Goal: Task Accomplishment & Management: Manage account settings

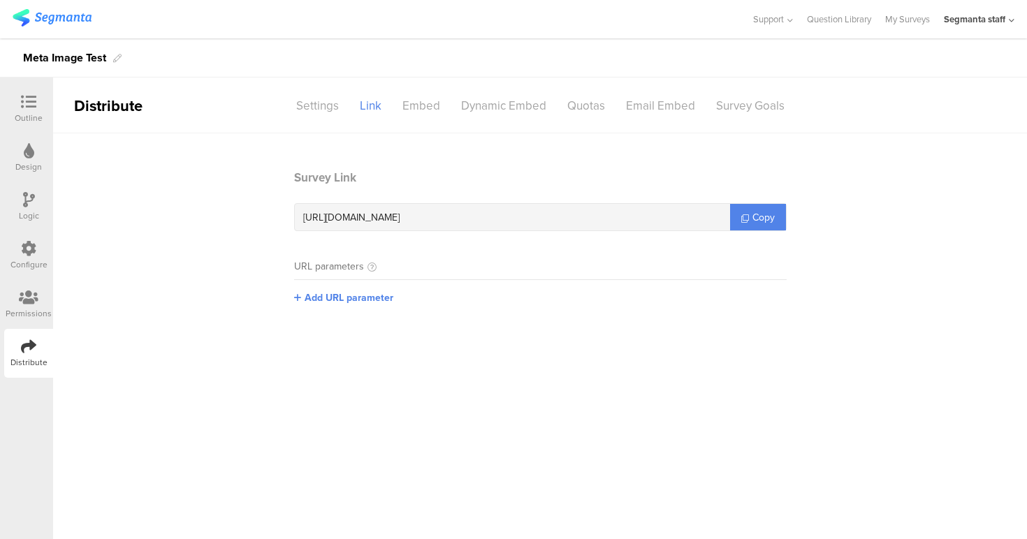
click at [808, 180] on section "Survey Link [URL][DOMAIN_NAME] Copy URL parameters Add URL parameter" at bounding box center [540, 247] width 974 height 157
click at [293, 115] on div "Settings" at bounding box center [318, 106] width 64 height 24
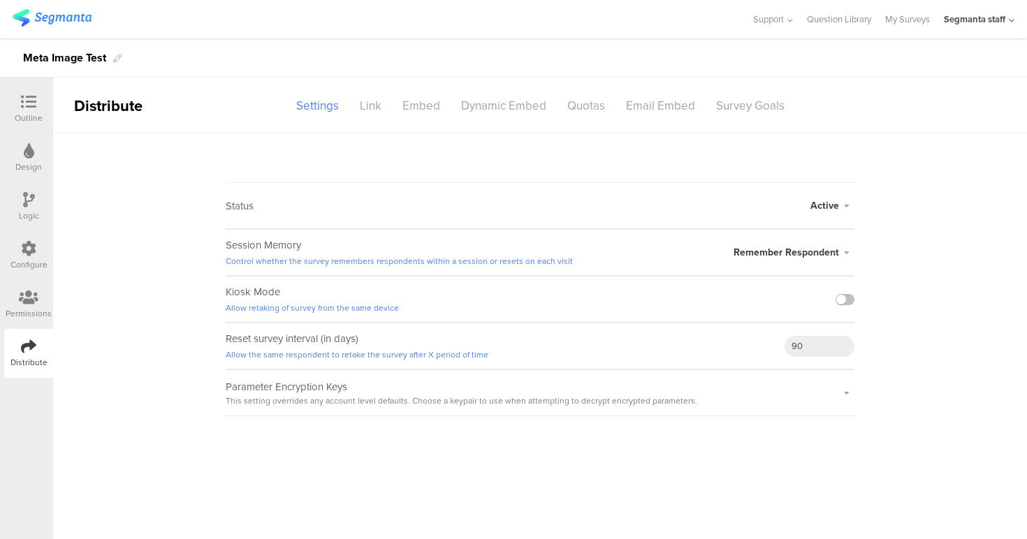
click at [10, 253] on div "Configure" at bounding box center [28, 255] width 49 height 49
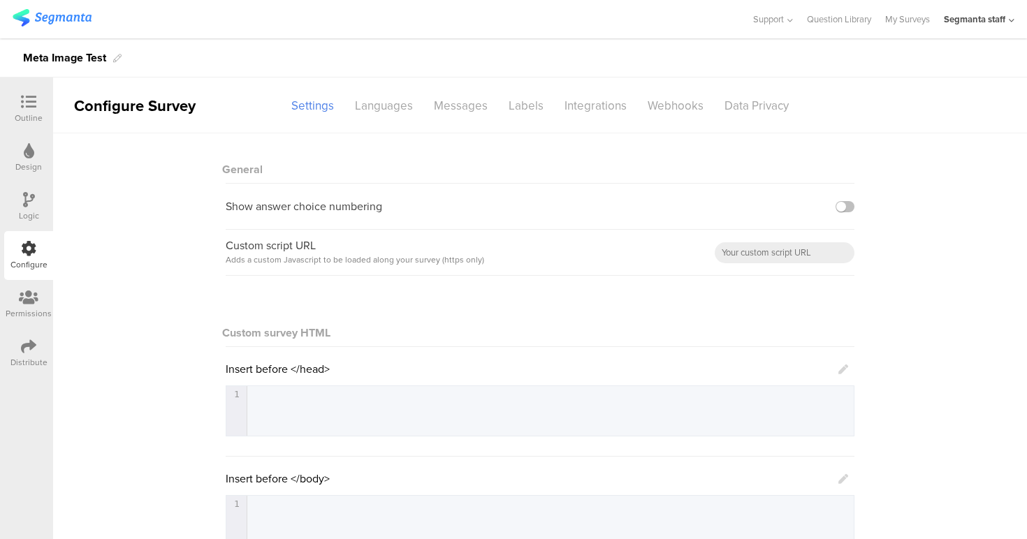
click at [42, 106] on div "Outline" at bounding box center [28, 109] width 49 height 49
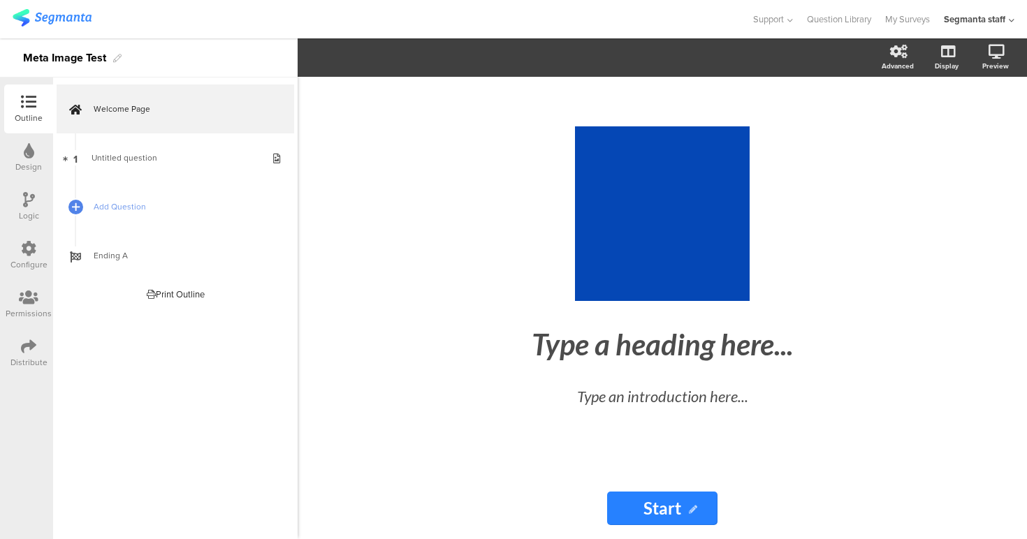
click at [29, 290] on icon at bounding box center [29, 297] width 20 height 15
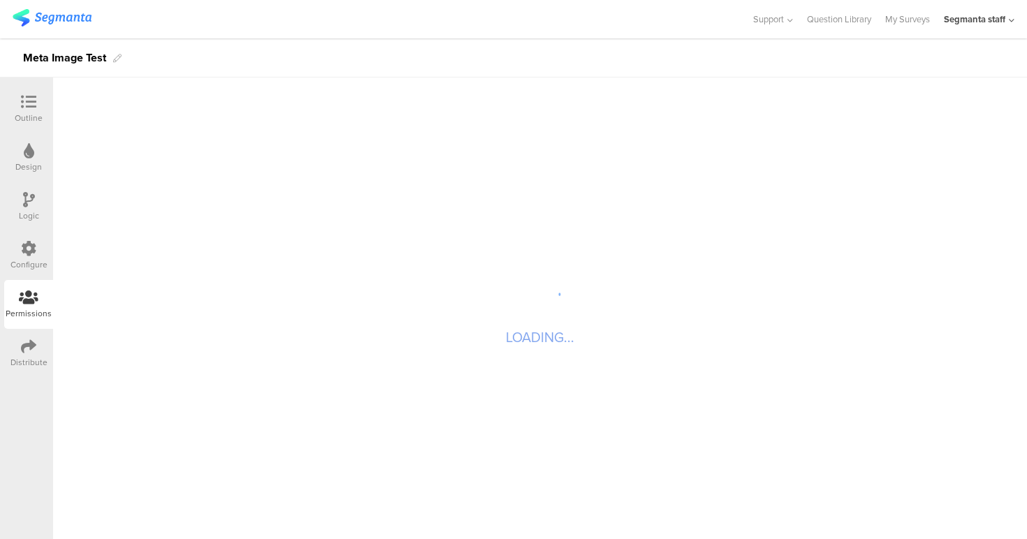
click at [29, 261] on div "Configure" at bounding box center [28, 265] width 37 height 13
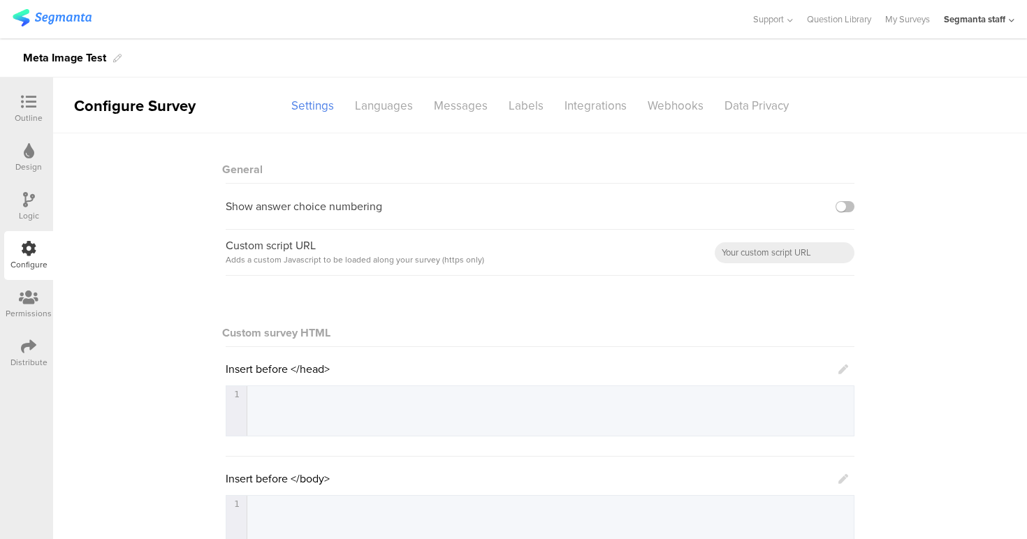
click at [33, 306] on div "Permissions" at bounding box center [29, 305] width 46 height 30
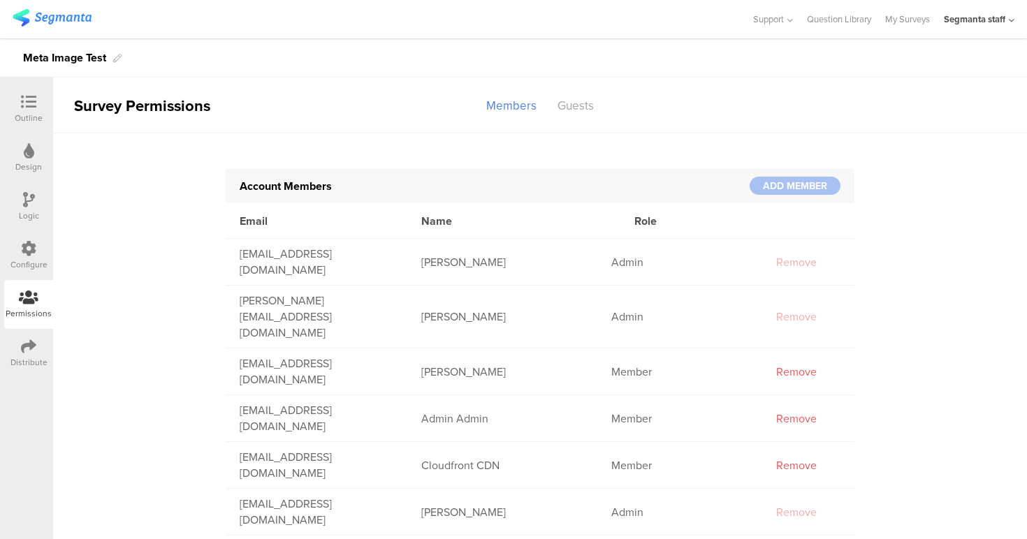
click at [32, 351] on icon at bounding box center [28, 346] width 15 height 15
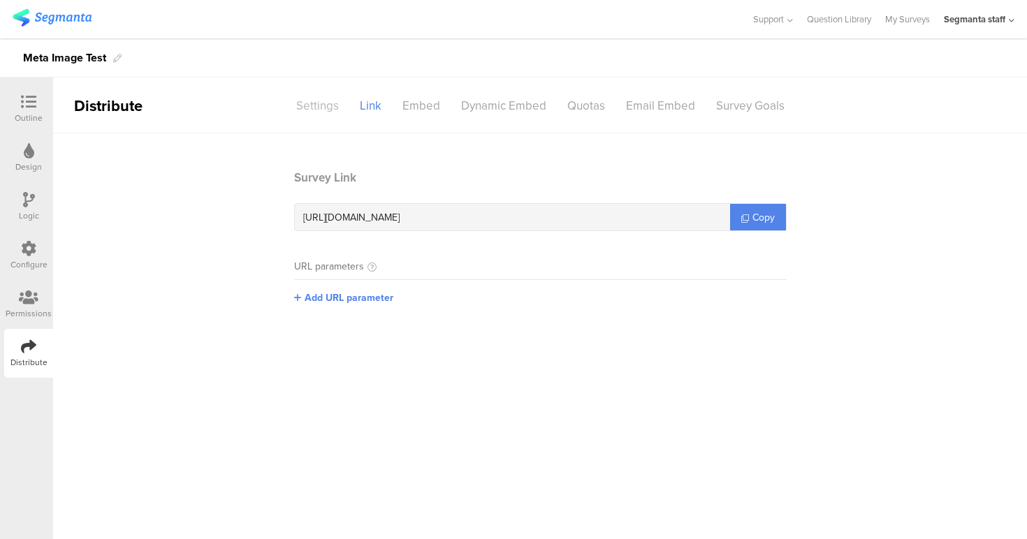
click at [325, 106] on div "Settings" at bounding box center [318, 106] width 64 height 24
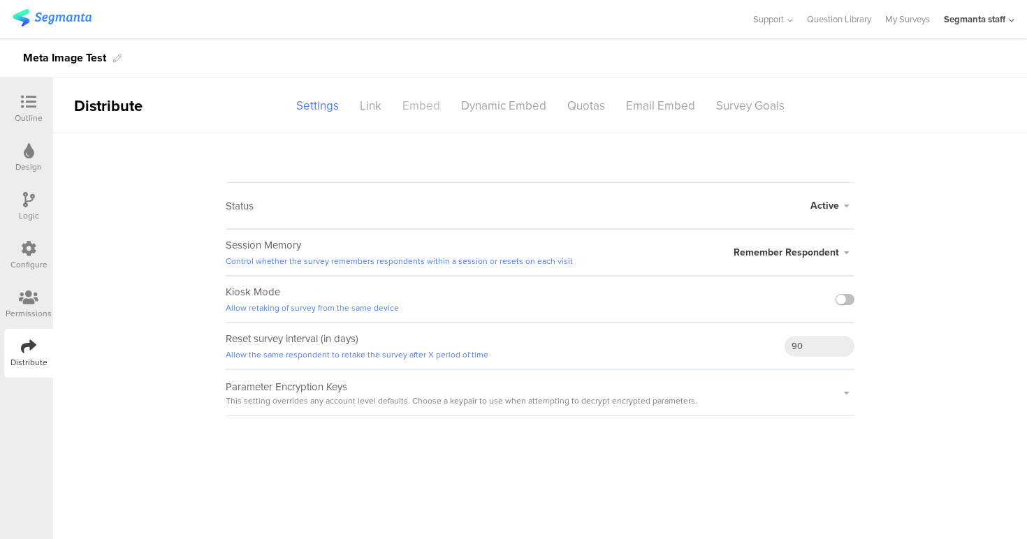
click at [415, 103] on div "Embed" at bounding box center [421, 106] width 59 height 24
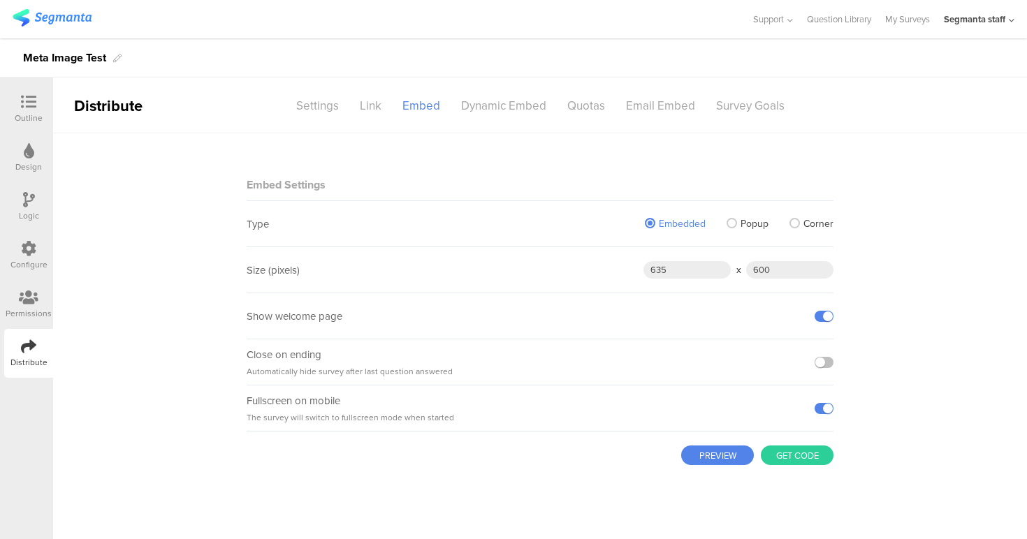
click at [10, 98] on div "Outline" at bounding box center [28, 109] width 49 height 49
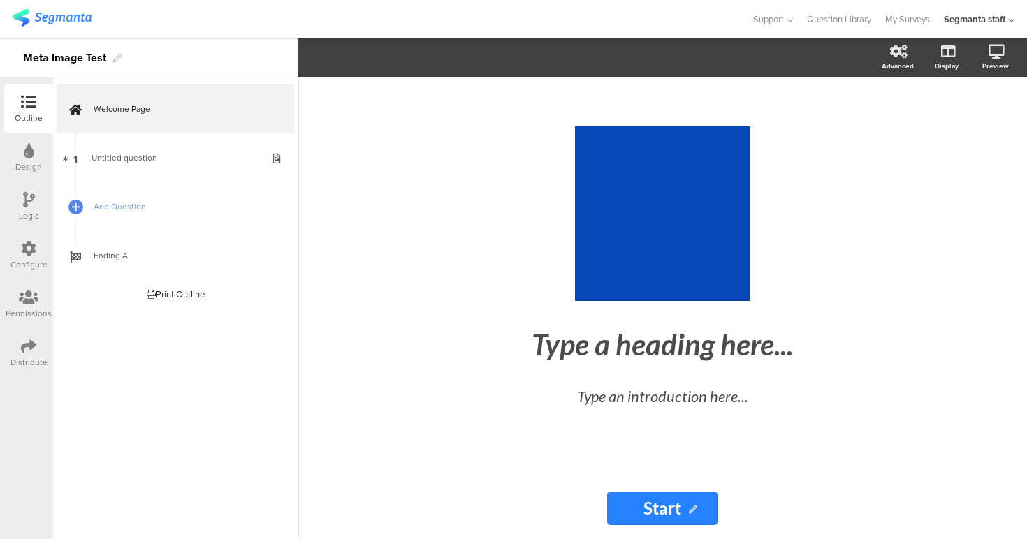
click at [66, 55] on div "Meta Image Test" at bounding box center [64, 58] width 83 height 22
click at [203, 16] on div at bounding box center [376, 19] width 726 height 23
click at [24, 248] on icon at bounding box center [28, 248] width 15 height 15
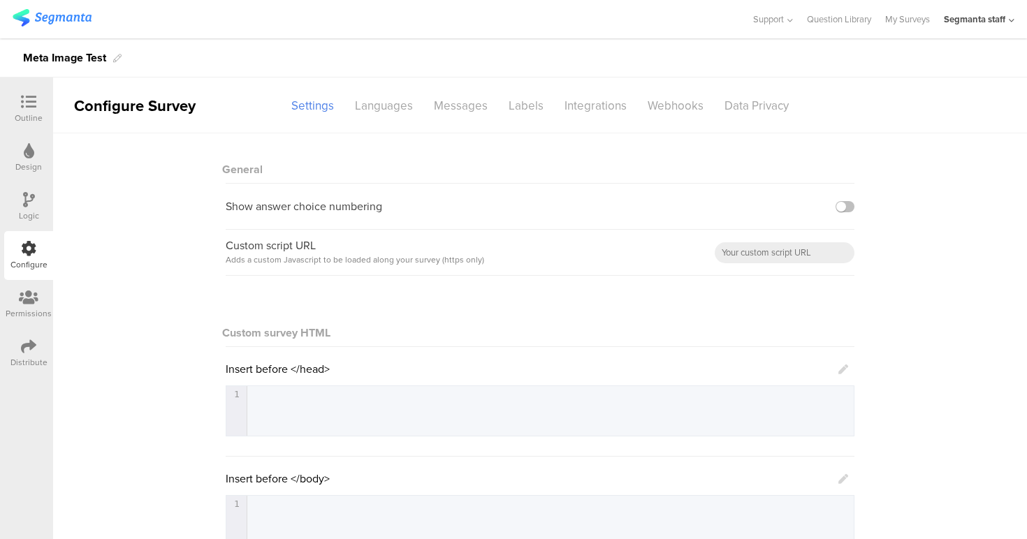
click at [23, 305] on div at bounding box center [29, 298] width 46 height 17
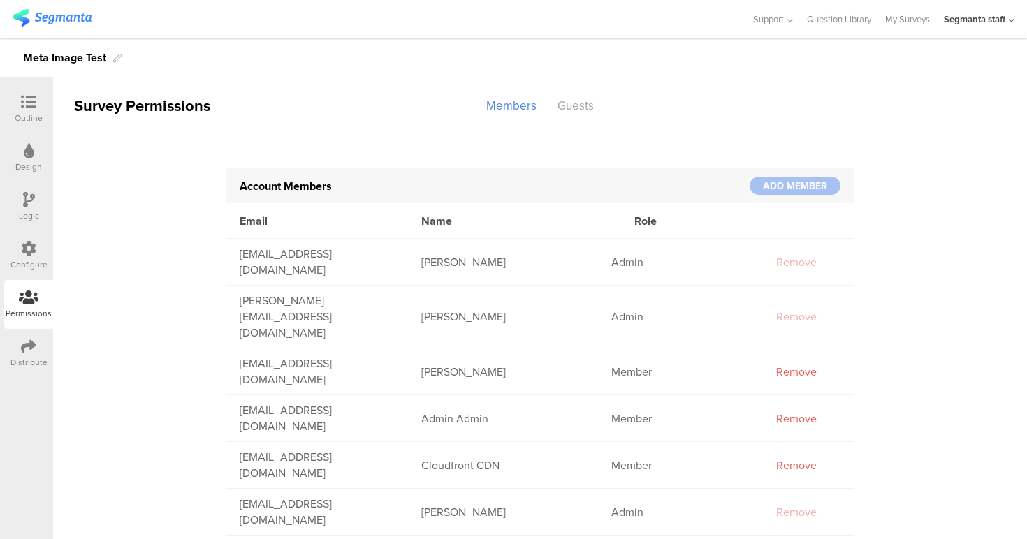
click at [31, 346] on icon at bounding box center [28, 346] width 15 height 15
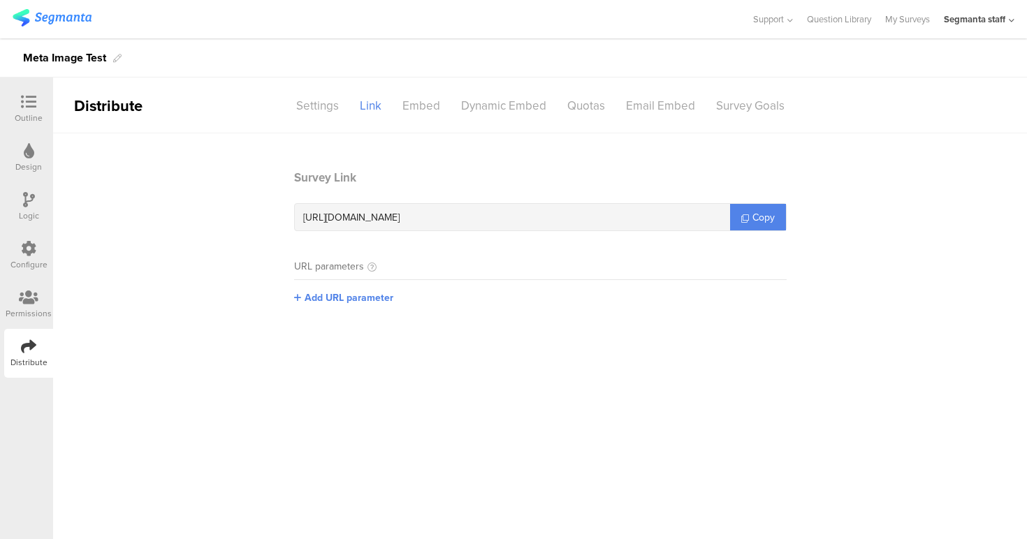
click at [27, 94] on icon at bounding box center [28, 101] width 15 height 15
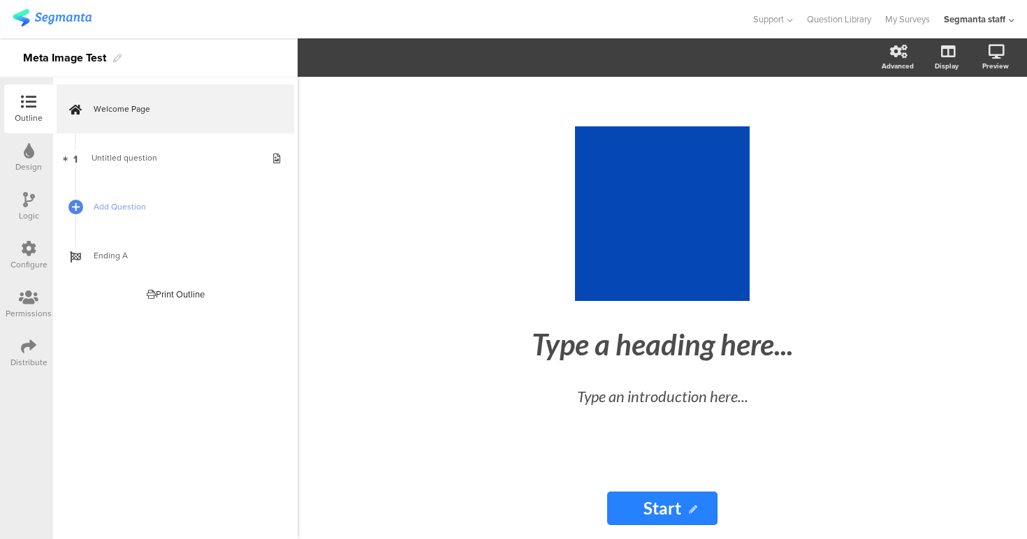
click at [17, 341] on div "Distribute" at bounding box center [28, 353] width 49 height 49
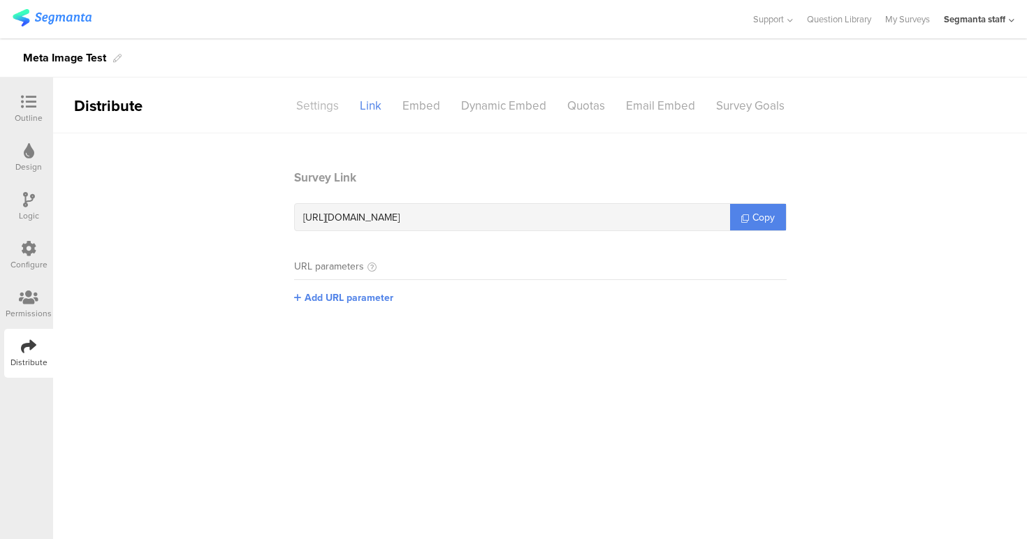
click at [301, 105] on div "Settings" at bounding box center [318, 106] width 64 height 24
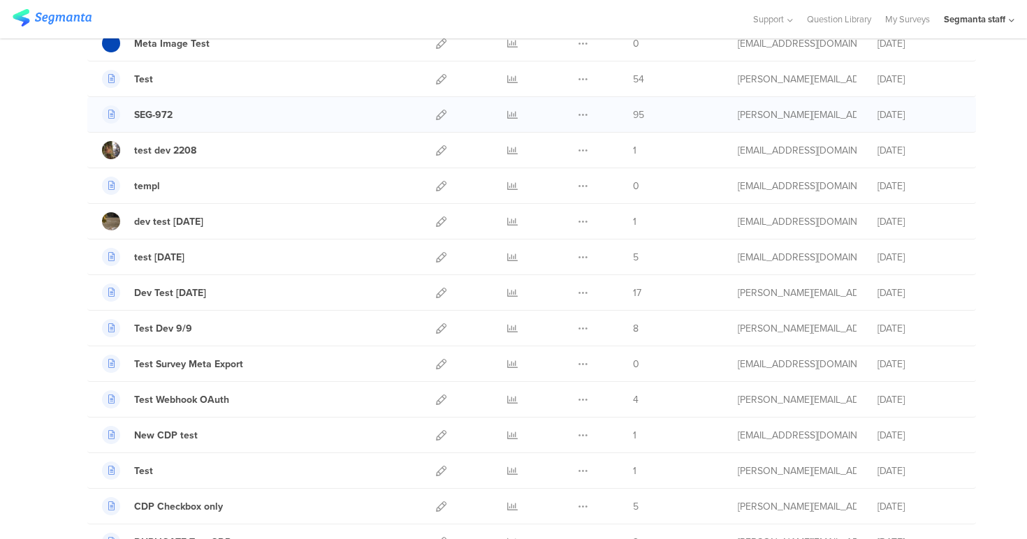
scroll to position [163, 0]
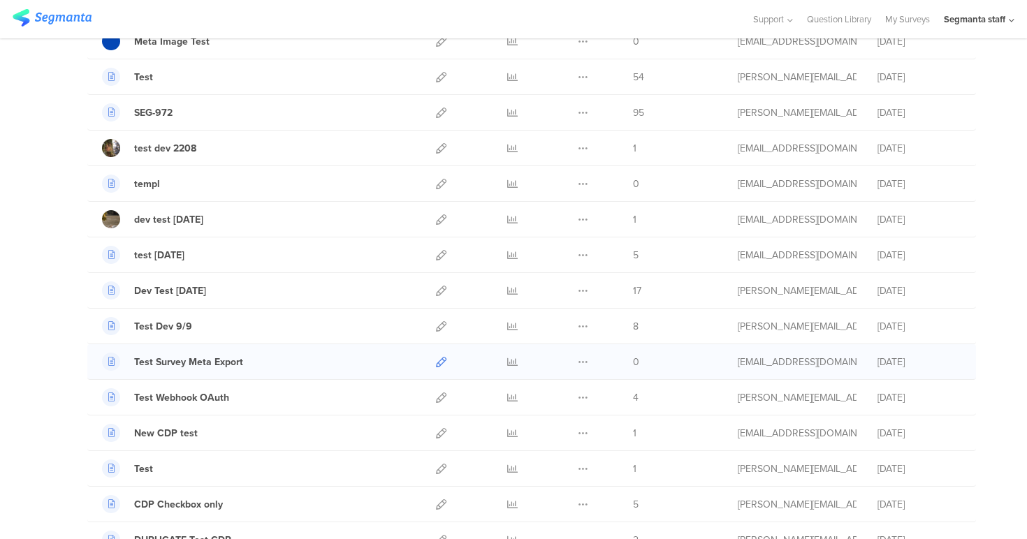
click at [437, 361] on icon at bounding box center [441, 362] width 10 height 10
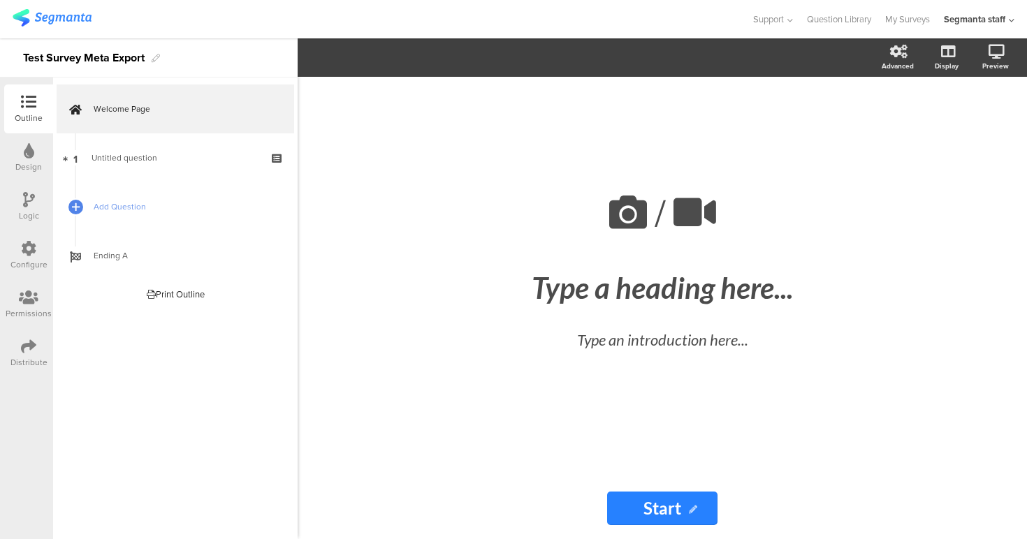
click at [22, 253] on icon at bounding box center [28, 248] width 15 height 15
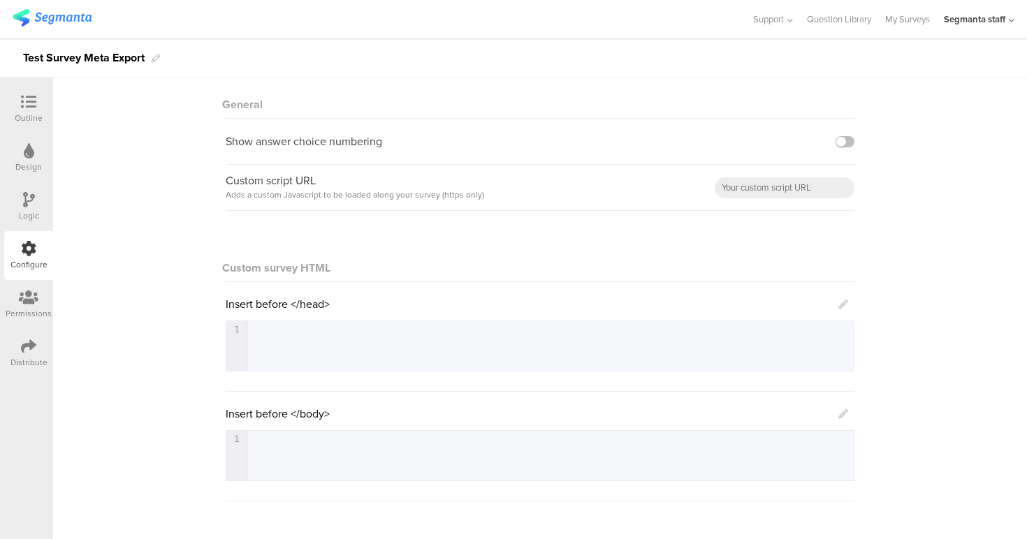
scroll to position [300, 0]
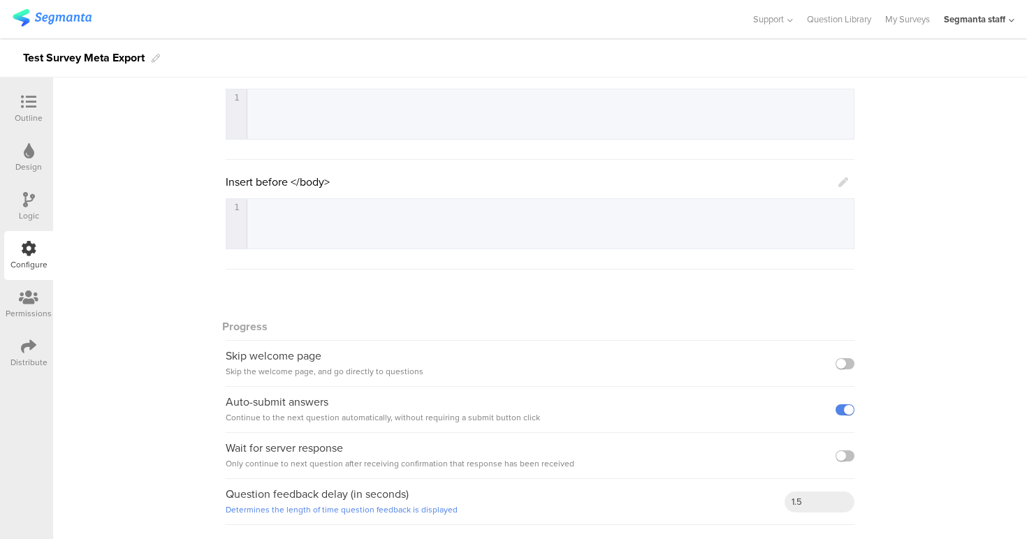
click at [37, 354] on div "Distribute" at bounding box center [28, 353] width 49 height 49
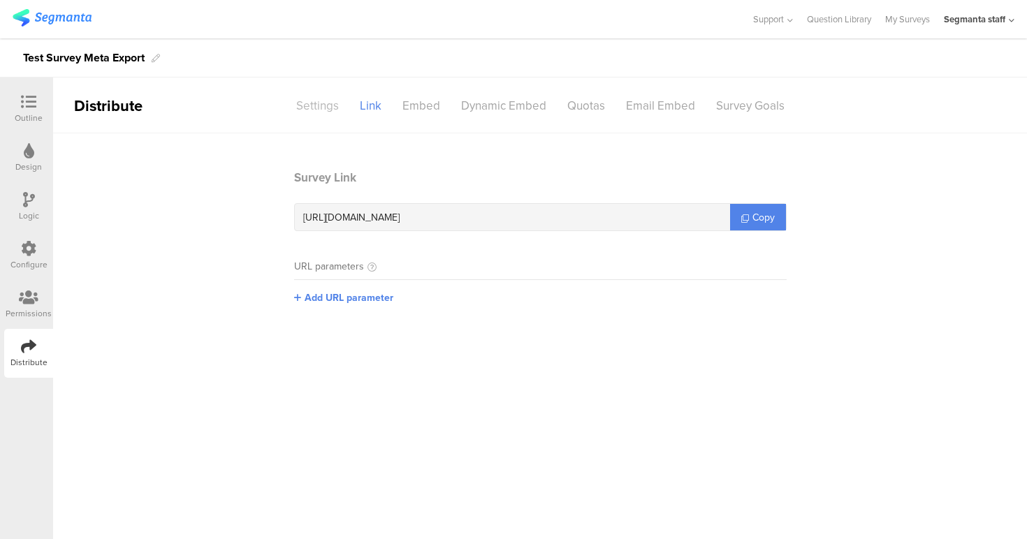
click at [305, 106] on div "Settings" at bounding box center [318, 106] width 64 height 24
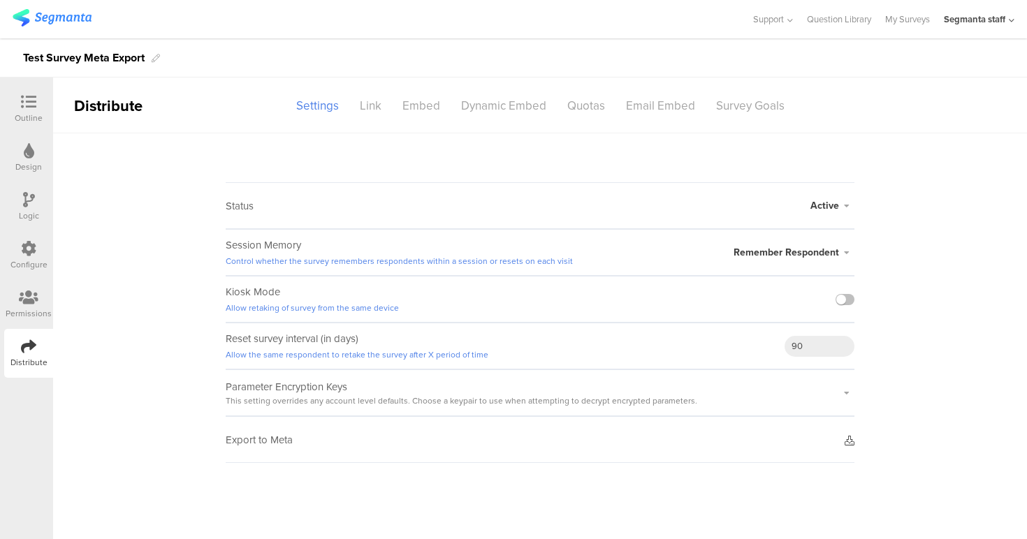
click at [869, 435] on sg-survey-status-editor "Status Active Active Closed Schedule Start Date: End Date: Save Cancel Session …" at bounding box center [540, 298] width 974 height 330
click at [850, 441] on icon at bounding box center [850, 441] width 10 height 10
click at [365, 101] on div "Link" at bounding box center [370, 106] width 43 height 24
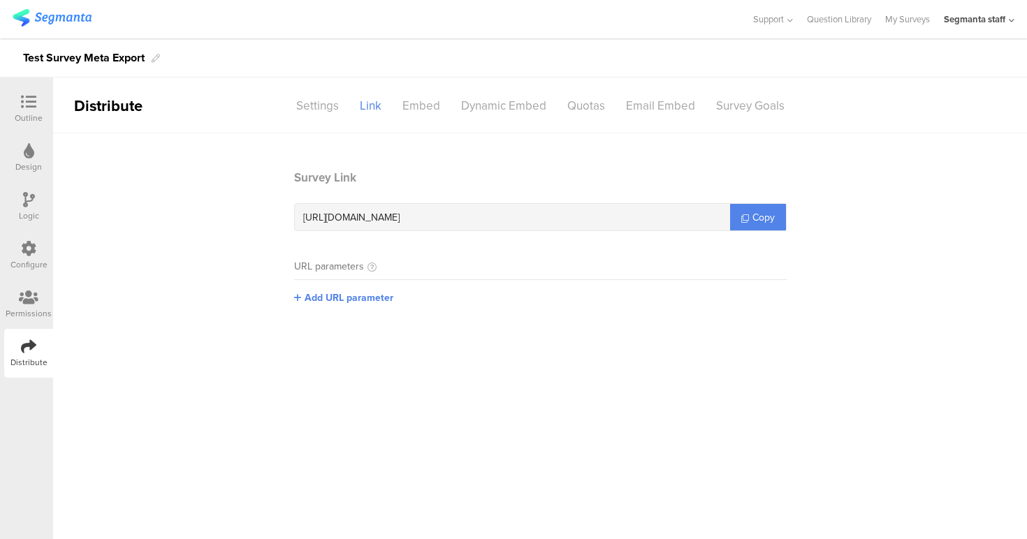
click at [400, 220] on span "https://surveys.segmanta.dev/15f1aa" at bounding box center [351, 217] width 96 height 15
drag, startPoint x: 456, startPoint y: 220, endPoint x: 430, endPoint y: 219, distance: 25.9
click at [400, 219] on span "https://surveys.segmanta.dev/15f1aa" at bounding box center [351, 217] width 96 height 15
copy span "15f1aa"
